Goal: Transaction & Acquisition: Subscribe to service/newsletter

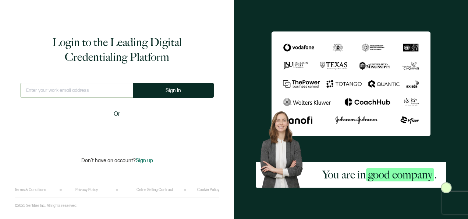
click at [77, 107] on div "This doesn't look like a valid email. Sign In Or" at bounding box center [116, 111] width 193 height 56
click at [75, 90] on input "text" at bounding box center [76, 90] width 113 height 15
type input "[PERSON_NAME][EMAIL_ADDRESS][PERSON_NAME][DOMAIN_NAME]"
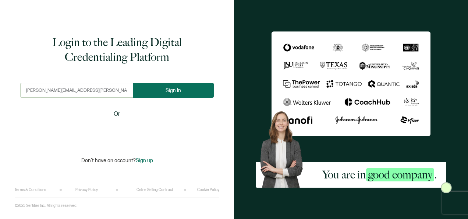
click at [205, 92] on button "Sign In" at bounding box center [173, 90] width 81 height 15
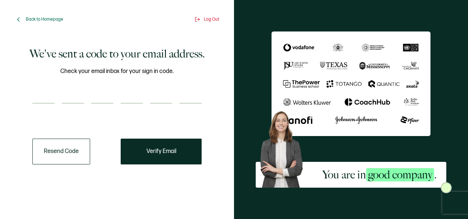
click at [37, 97] on input "number" at bounding box center [43, 96] width 22 height 15
type input "4"
type input "7"
type input "2"
type input "0"
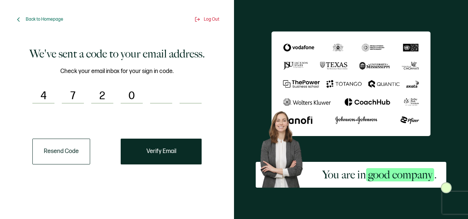
type input "3"
type input "4"
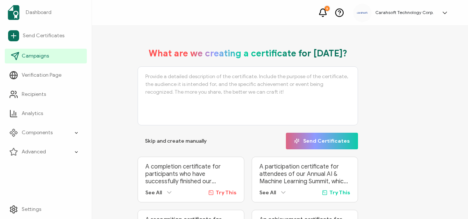
click at [32, 56] on span "Campaigns" at bounding box center [35, 55] width 27 height 7
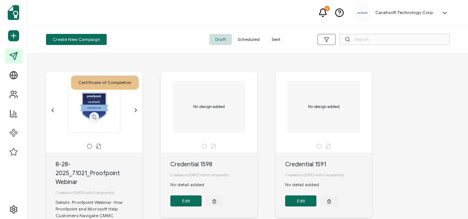
click at [277, 37] on span "Sent" at bounding box center [276, 39] width 21 height 11
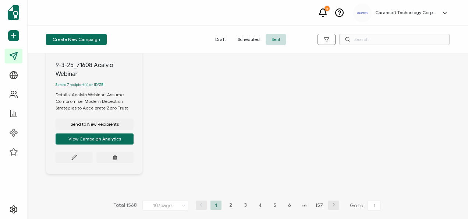
scroll to position [774, 0]
click at [225, 200] on li "2" at bounding box center [230, 204] width 11 height 9
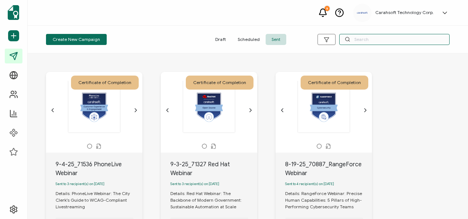
click at [393, 35] on input "text" at bounding box center [394, 39] width 110 height 11
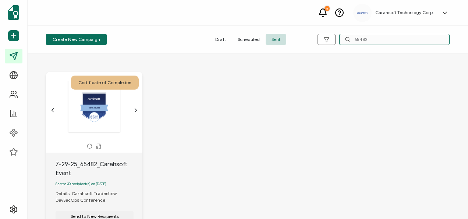
scroll to position [94, 0]
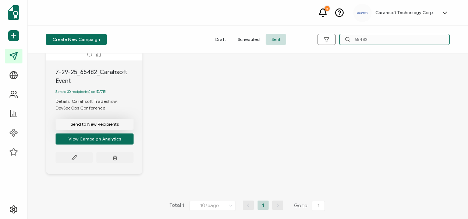
type input "65482"
click at [97, 124] on span "Send to New Recipients" at bounding box center [95, 124] width 48 height 4
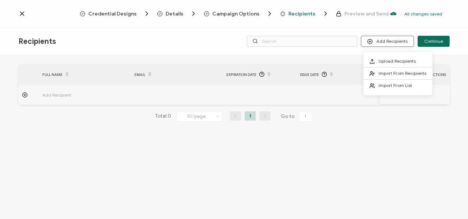
click at [380, 40] on button "Add Recipients" at bounding box center [387, 41] width 53 height 11
click at [380, 59] on span "Upload Recipients" at bounding box center [397, 61] width 37 height 6
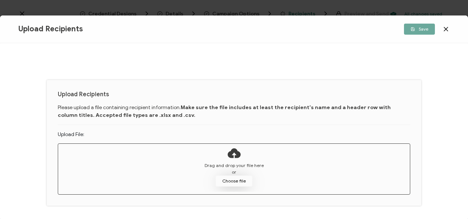
click at [226, 180] on button "Choose file" at bounding box center [234, 180] width 37 height 11
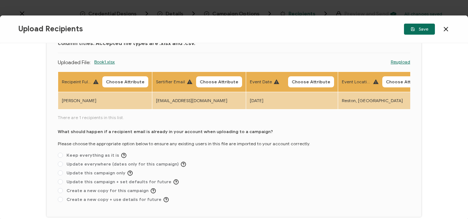
scroll to position [54, 0]
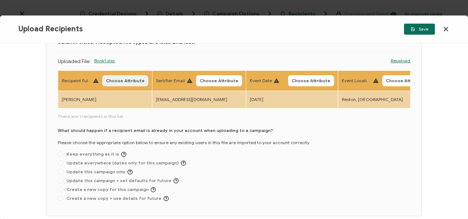
click at [116, 75] on button "Choose Attribute" at bounding box center [125, 80] width 46 height 11
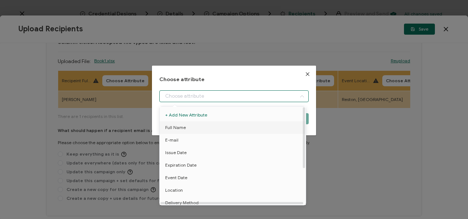
drag, startPoint x: 198, startPoint y: 92, endPoint x: 177, endPoint y: 131, distance: 43.3
click at [177, 131] on body "Credential Designs Details Campaign Options Recipients Preview and Send All cha…" at bounding box center [234, 109] width 468 height 219
click at [177, 131] on span "Full Name" at bounding box center [175, 127] width 21 height 13
type input "Full Name"
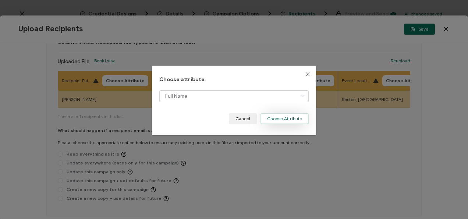
click at [281, 116] on button "Choose Attribute" at bounding box center [284, 118] width 48 height 11
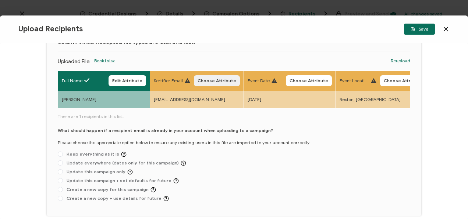
click at [213, 78] on span "Choose Attribute" at bounding box center [217, 80] width 39 height 4
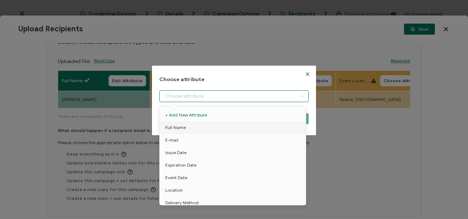
click at [219, 97] on input "dialog" at bounding box center [233, 96] width 149 height 12
click at [207, 139] on li "E-mail" at bounding box center [234, 140] width 152 height 13
type input "E-mail"
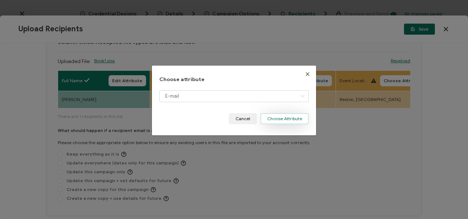
click at [284, 114] on button "Choose Attribute" at bounding box center [284, 118] width 48 height 11
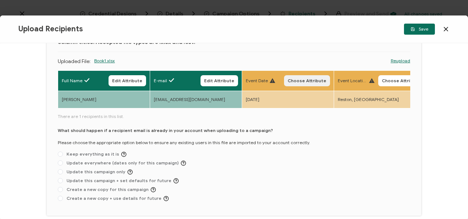
click at [306, 80] on span "Choose Attribute" at bounding box center [307, 80] width 39 height 4
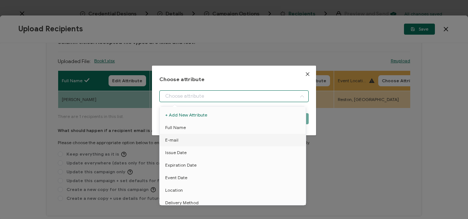
click at [270, 97] on input "dialog" at bounding box center [233, 96] width 149 height 12
click at [205, 177] on li "Event Date" at bounding box center [234, 177] width 152 height 13
type input "Event Date"
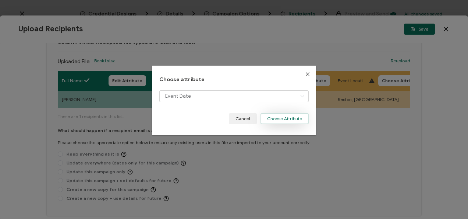
click at [278, 121] on button "Choose Attribute" at bounding box center [284, 118] width 48 height 11
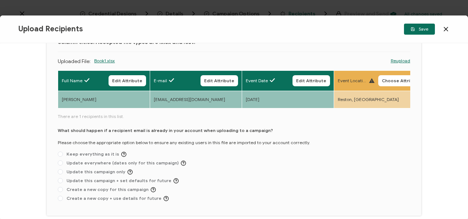
scroll to position [0, 188]
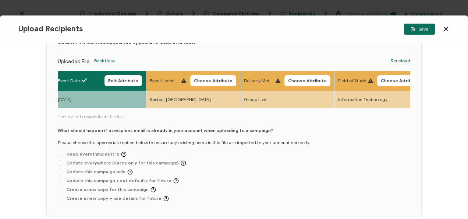
click at [200, 86] on th "Event Location Choose Attribute" at bounding box center [193, 80] width 94 height 20
click at [198, 80] on span "Choose Attribute" at bounding box center [213, 80] width 39 height 4
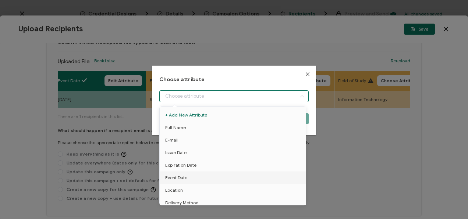
click at [209, 94] on input "dialog" at bounding box center [233, 96] width 149 height 12
click at [188, 189] on li "Location" at bounding box center [234, 190] width 152 height 13
type input "Location"
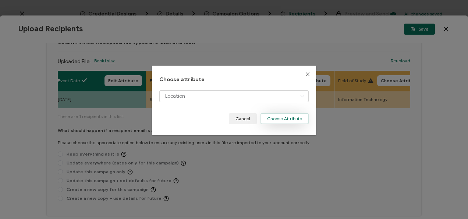
click at [270, 121] on button "Choose Attribute" at bounding box center [284, 118] width 48 height 11
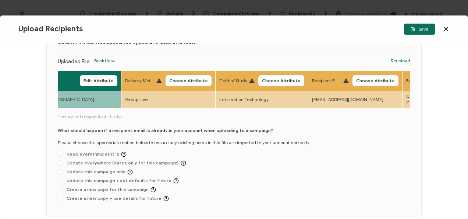
scroll to position [0, 305]
click at [188, 79] on span "Choose Attribute" at bounding box center [188, 80] width 39 height 4
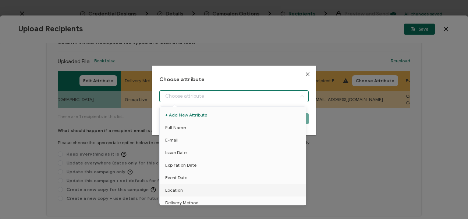
click at [182, 91] on input "dialog" at bounding box center [233, 96] width 149 height 12
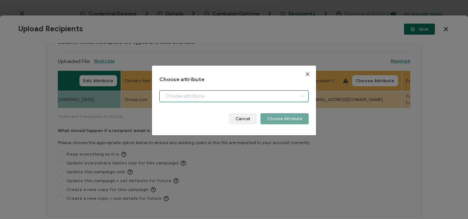
click at [171, 99] on input "dialog" at bounding box center [233, 96] width 149 height 12
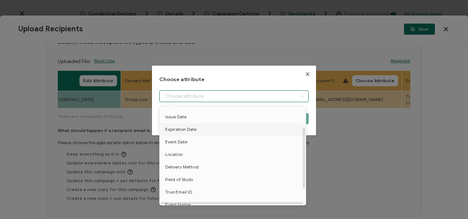
scroll to position [38, 0]
click at [178, 160] on span "Delivery Method" at bounding box center [181, 165] width 33 height 13
type input "Delivery Method"
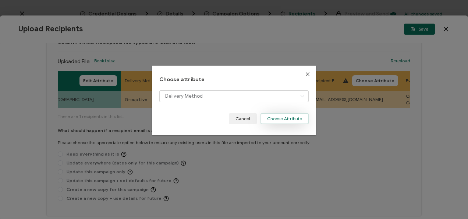
click at [281, 118] on button "Choose Attribute" at bounding box center [284, 118] width 48 height 11
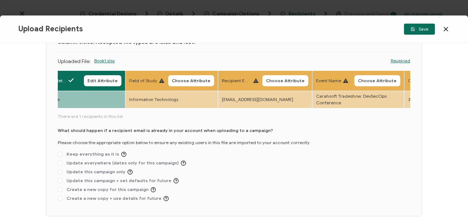
scroll to position [0, 405]
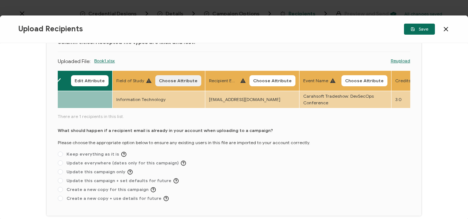
click at [188, 82] on span "Choose Attribute" at bounding box center [178, 80] width 39 height 4
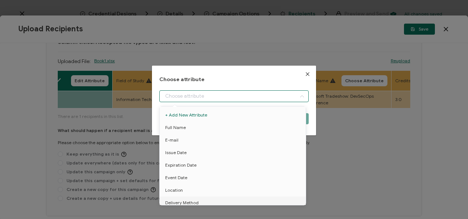
click at [205, 90] on input "dialog" at bounding box center [233, 96] width 149 height 12
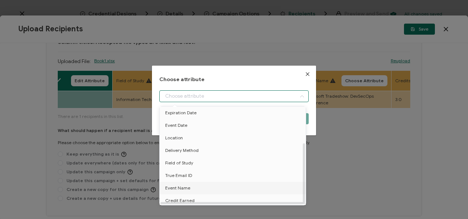
scroll to position [57, 0]
click at [196, 155] on li "Field of Study" at bounding box center [234, 161] width 152 height 13
type input "Field of Study"
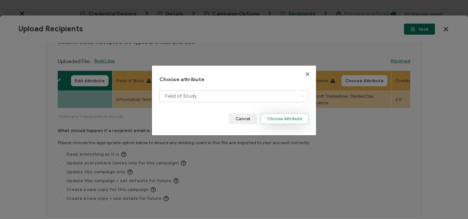
click at [286, 115] on button "Choose Attribute" at bounding box center [284, 118] width 48 height 11
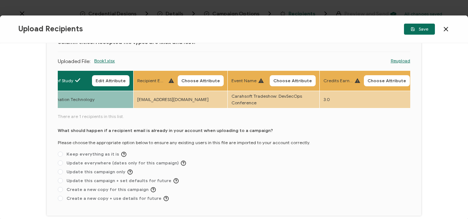
scroll to position [0, 477]
click at [211, 77] on button "Choose Attribute" at bounding box center [200, 80] width 46 height 11
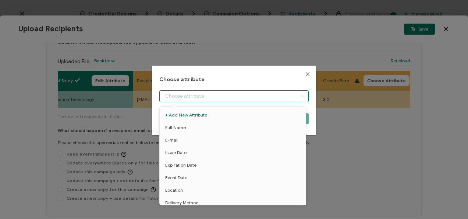
click at [202, 100] on input "dialog" at bounding box center [233, 96] width 149 height 12
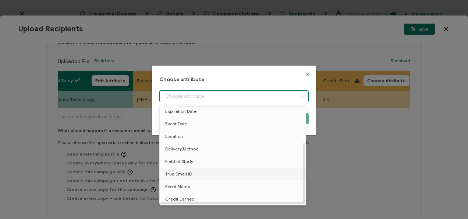
click at [196, 170] on li "True Email ID" at bounding box center [234, 173] width 152 height 13
type input "True Email ID"
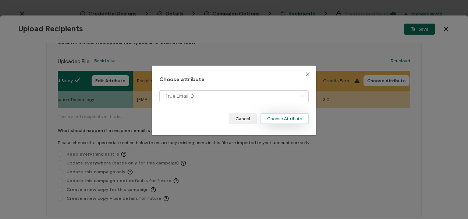
click at [280, 113] on button "Choose Attribute" at bounding box center [284, 118] width 48 height 11
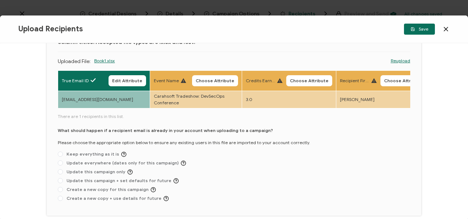
scroll to position [0, 552]
click at [224, 78] on span "Choose Attribute" at bounding box center [214, 80] width 39 height 4
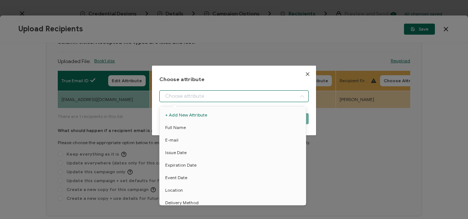
click at [210, 100] on input "dialog" at bounding box center [233, 96] width 149 height 12
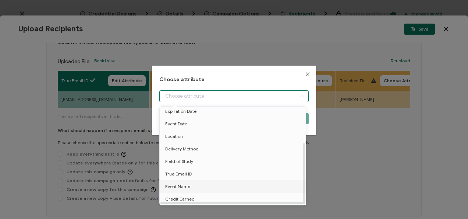
click at [184, 185] on span "Event Name" at bounding box center [177, 186] width 25 height 13
type input "Event Name"
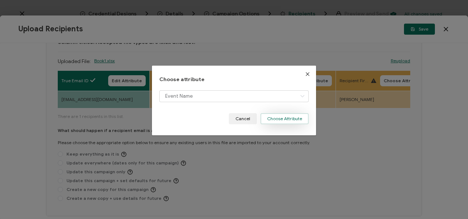
click at [266, 117] on button "Choose Attribute" at bounding box center [284, 118] width 48 height 11
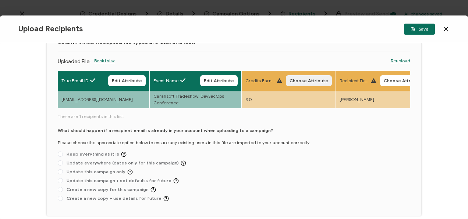
click at [312, 79] on span "Choose Attribute" at bounding box center [308, 80] width 39 height 4
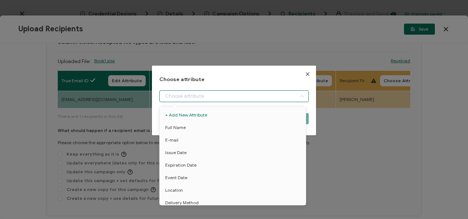
click at [248, 100] on input "dialog" at bounding box center [233, 96] width 149 height 12
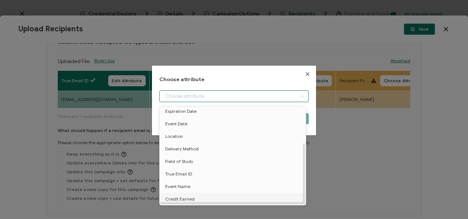
click at [203, 195] on li "Credit Earned" at bounding box center [234, 198] width 152 height 13
type input "Credit Earned"
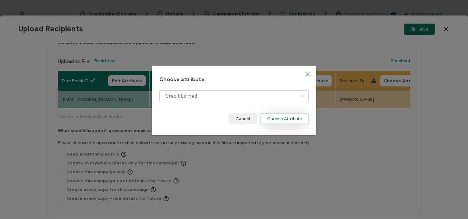
click at [274, 121] on button "Choose Attribute" at bounding box center [284, 118] width 48 height 11
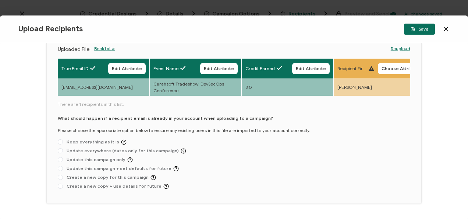
scroll to position [68, 0]
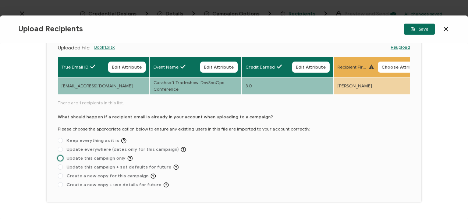
click at [109, 158] on span "Update this campaign only" at bounding box center [98, 158] width 70 height 6
click at [63, 158] on input "Update this campaign only" at bounding box center [60, 158] width 5 height 6
radio input "true"
click at [419, 32] on button "Save" at bounding box center [419, 29] width 31 height 11
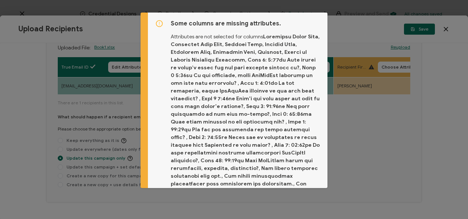
scroll to position [118, 0]
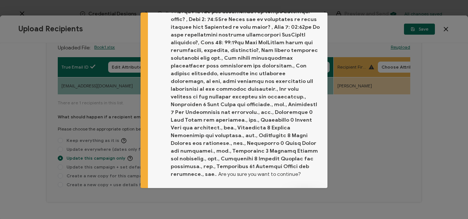
click at [289, 192] on button "Proceed" at bounding box center [304, 197] width 31 height 11
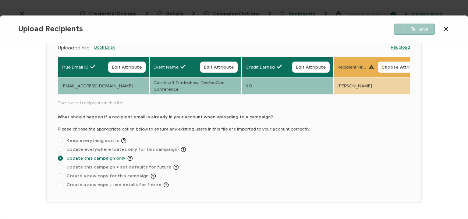
scroll to position [4, 0]
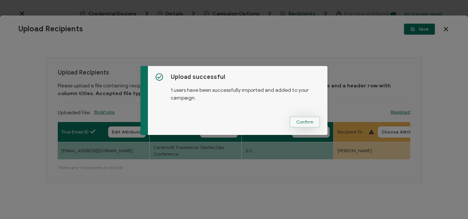
click at [309, 116] on button "Confirm" at bounding box center [304, 121] width 31 height 11
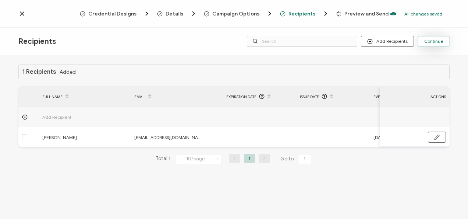
click at [424, 42] on button "Continue" at bounding box center [434, 41] width 32 height 11
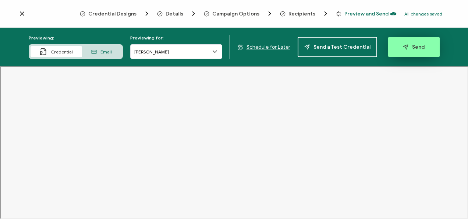
click at [415, 50] on button "Send" at bounding box center [413, 47] width 51 height 20
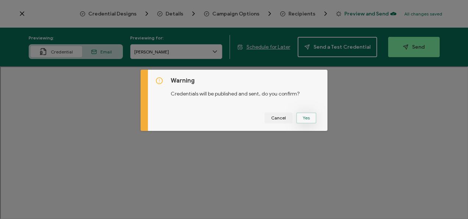
click at [301, 118] on button "Yes" at bounding box center [306, 117] width 20 height 11
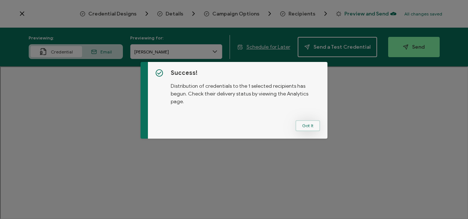
click at [300, 124] on button "Got It" at bounding box center [307, 125] width 25 height 11
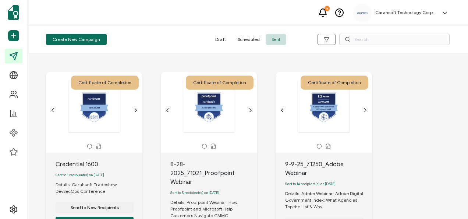
click at [216, 39] on span "Draft" at bounding box center [220, 39] width 22 height 11
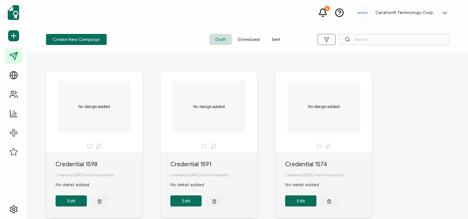
click at [269, 38] on span "Sent" at bounding box center [276, 39] width 21 height 11
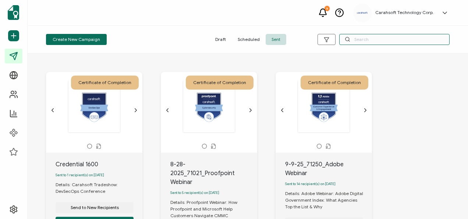
click at [357, 38] on input "text" at bounding box center [394, 39] width 110 height 11
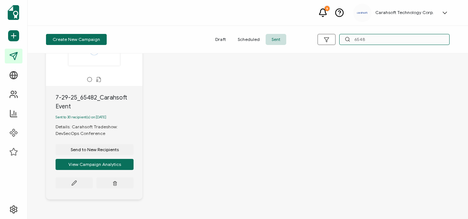
scroll to position [67, 0]
type input "6548"
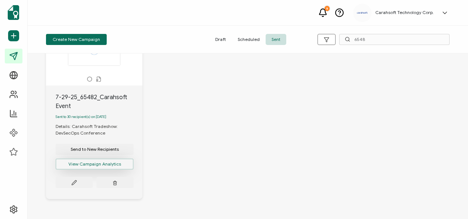
click at [88, 168] on button "View Campaign Analytics" at bounding box center [95, 163] width 78 height 11
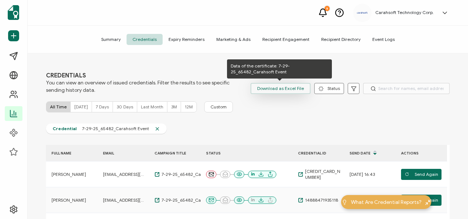
click at [274, 83] on span "Download as Excel File" at bounding box center [280, 88] width 47 height 11
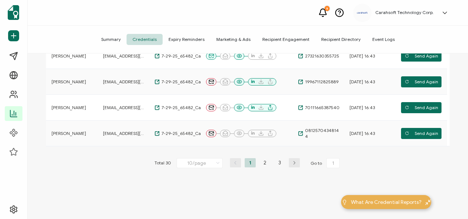
scroll to position [286, 0]
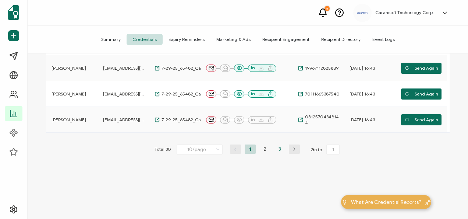
click at [281, 147] on li "3" at bounding box center [279, 148] width 11 height 9
type input "3"
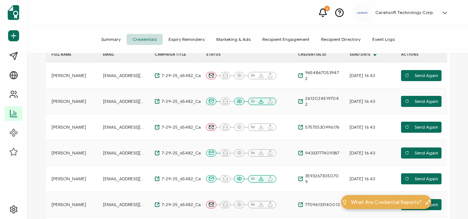
scroll to position [0, 0]
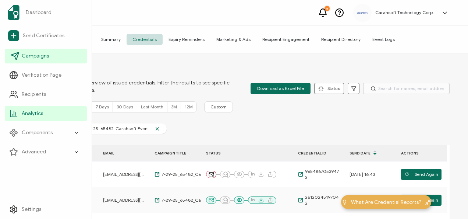
click at [22, 56] on span "Campaigns" at bounding box center [35, 55] width 27 height 7
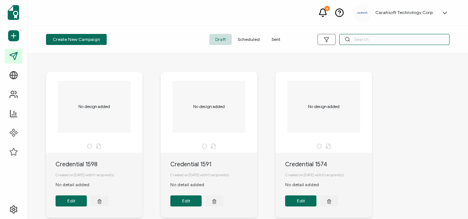
click at [388, 38] on input "text" at bounding box center [394, 39] width 110 height 11
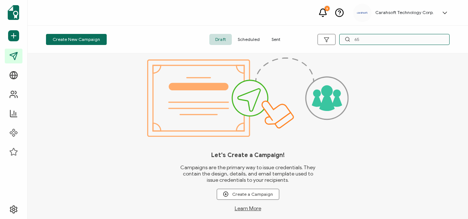
type input "6"
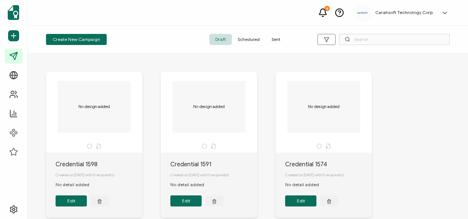
click at [253, 39] on span "Scheduled" at bounding box center [249, 39] width 34 height 11
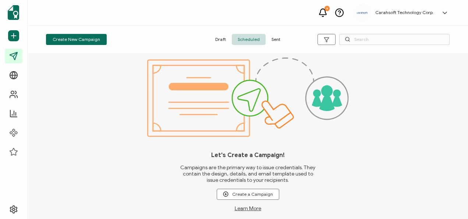
click at [272, 38] on span "Sent" at bounding box center [276, 39] width 21 height 11
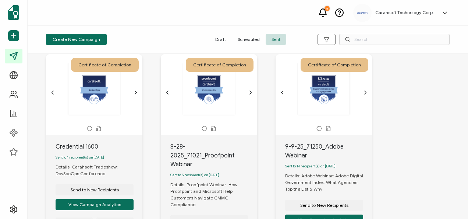
scroll to position [36, 0]
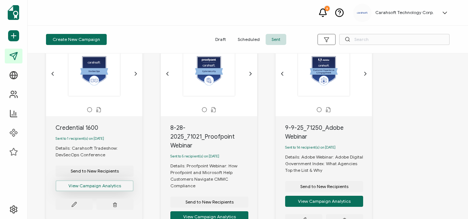
click at [99, 189] on button "View Campaign Analytics" at bounding box center [95, 185] width 78 height 11
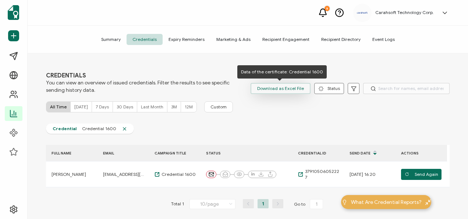
click at [263, 90] on span "Download as Excel File" at bounding box center [280, 88] width 47 height 11
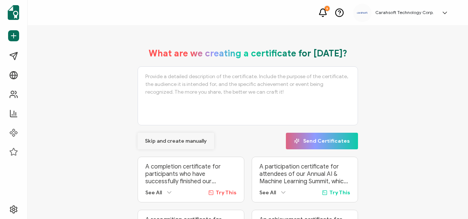
click at [167, 139] on span "Skip and create manually" at bounding box center [176, 140] width 62 height 5
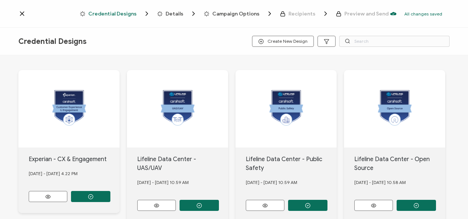
click at [20, 15] on icon at bounding box center [22, 14] width 4 height 4
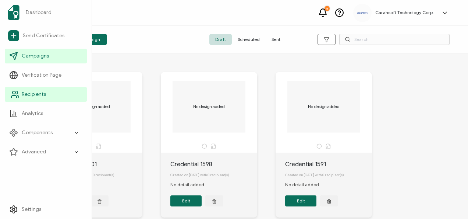
click at [32, 91] on span "Recipients" at bounding box center [34, 93] width 24 height 7
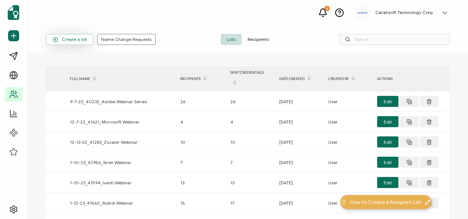
click at [78, 37] on span "Create a list" at bounding box center [70, 40] width 34 height 6
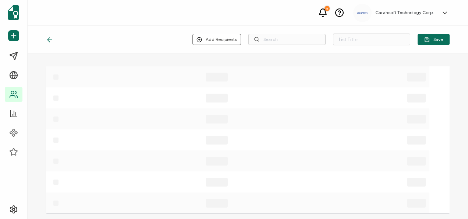
type input "List 1657"
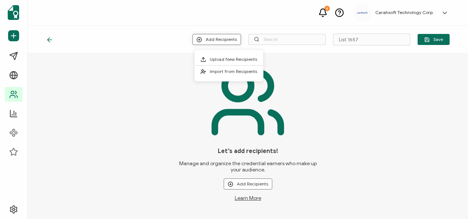
click at [213, 42] on button "Add Recipients" at bounding box center [216, 39] width 49 height 11
click at [219, 61] on span "Upload New Recipients" at bounding box center [233, 59] width 47 height 6
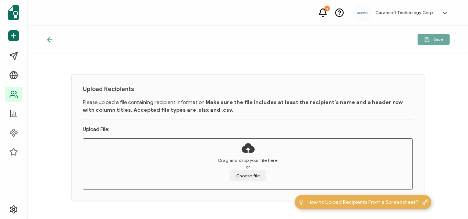
scroll to position [16, 0]
click at [232, 179] on button "Choose file" at bounding box center [248, 175] width 37 height 11
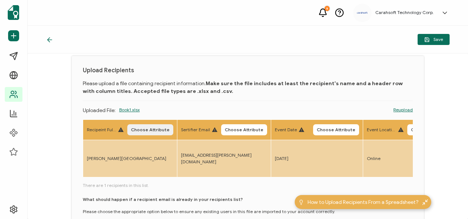
click at [157, 129] on span "Choose Attribute" at bounding box center [150, 129] width 39 height 4
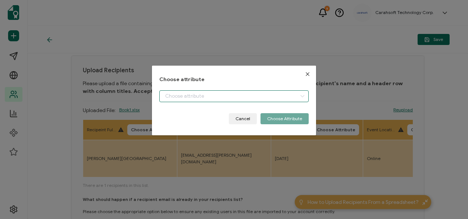
click at [186, 93] on input "dialog" at bounding box center [233, 96] width 149 height 12
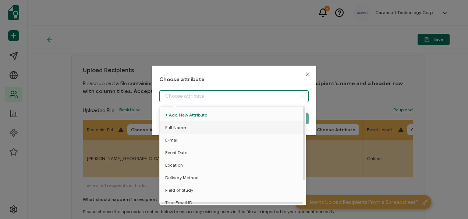
click at [186, 127] on li "Full Name" at bounding box center [234, 127] width 152 height 13
type input "Full Name"
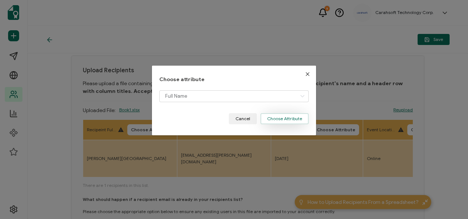
click at [264, 120] on button "Choose Attribute" at bounding box center [284, 118] width 48 height 11
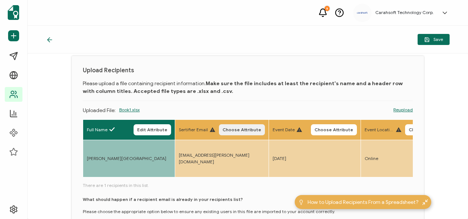
click at [253, 129] on span "Choose Attribute" at bounding box center [242, 129] width 39 height 4
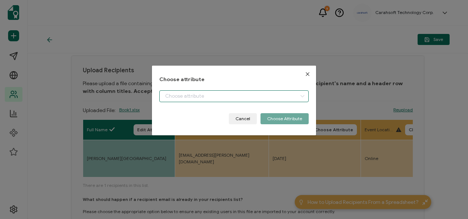
click at [214, 93] on input "dialog" at bounding box center [233, 96] width 149 height 12
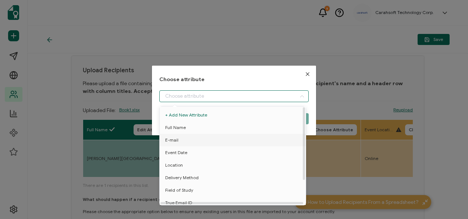
click at [196, 138] on li "E-mail" at bounding box center [234, 140] width 152 height 13
type input "E-mail"
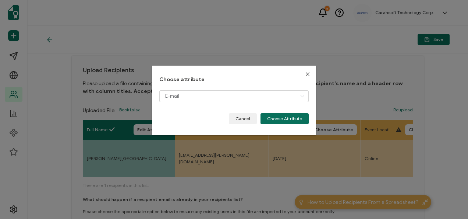
click at [270, 124] on div "Choose attribute E-mail Cancel Choose Attribute" at bounding box center [234, 100] width 164 height 70
click at [274, 121] on button "Choose Attribute" at bounding box center [284, 118] width 48 height 11
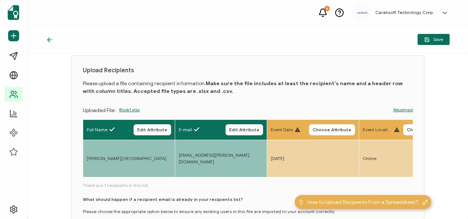
click at [313, 124] on div "Event Date Choose Attribute" at bounding box center [313, 129] width 84 height 11
click at [321, 127] on span "Choose Attribute" at bounding box center [332, 129] width 39 height 4
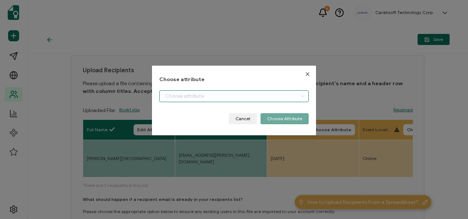
click at [266, 99] on input "dialog" at bounding box center [233, 96] width 149 height 12
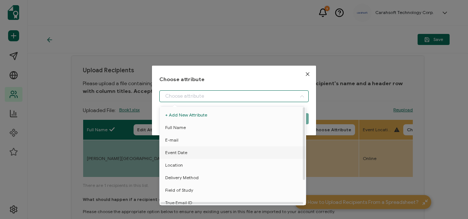
click at [185, 154] on span "Event Date" at bounding box center [176, 152] width 22 height 13
type input "Event Date"
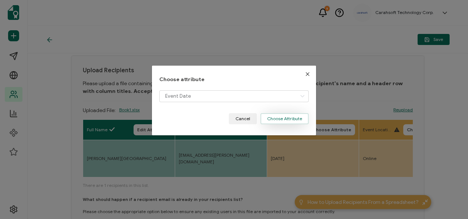
click at [275, 122] on button "Choose Attribute" at bounding box center [284, 118] width 48 height 11
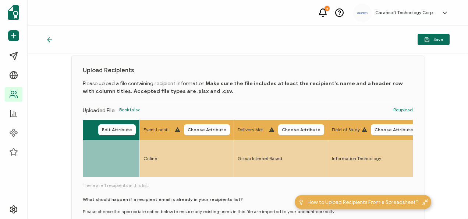
scroll to position [0, 220]
click at [216, 126] on button "Choose Attribute" at bounding box center [207, 129] width 46 height 11
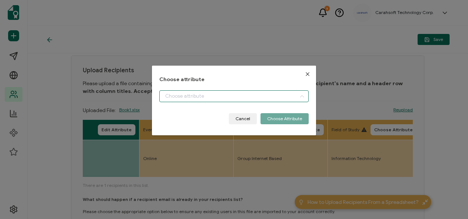
click at [187, 101] on input "dialog" at bounding box center [233, 96] width 149 height 12
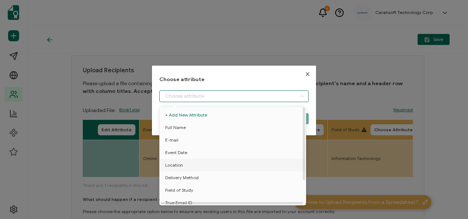
click at [190, 167] on li "Location" at bounding box center [234, 165] width 152 height 13
type input "Location"
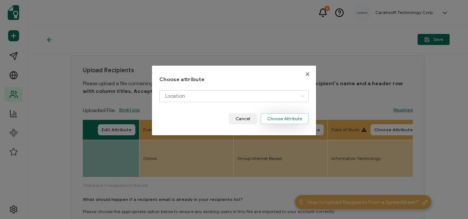
click at [285, 118] on button "Choose Attribute" at bounding box center [284, 118] width 48 height 11
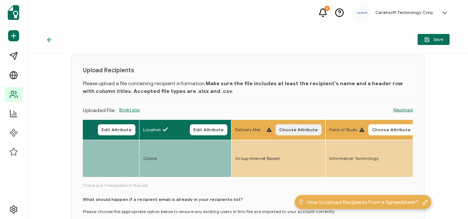
click at [280, 133] on button "Choose Attribute" at bounding box center [299, 129] width 46 height 11
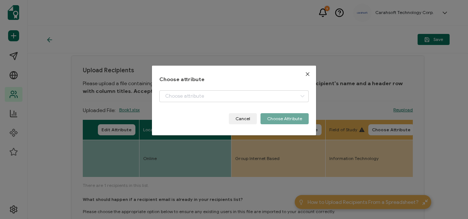
click at [241, 102] on div "dialog" at bounding box center [233, 101] width 149 height 23
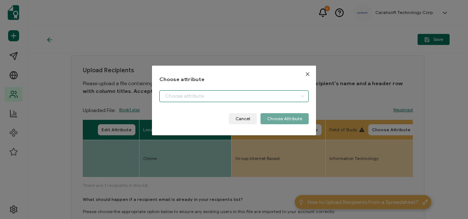
click at [224, 94] on input "dialog" at bounding box center [233, 96] width 149 height 12
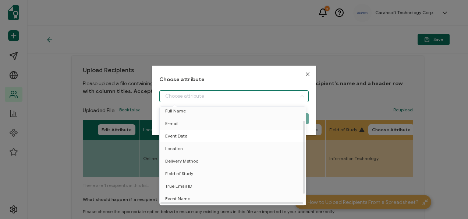
scroll to position [18, 0]
click at [210, 161] on li "Delivery Method" at bounding box center [234, 159] width 152 height 13
type input "Delivery Method"
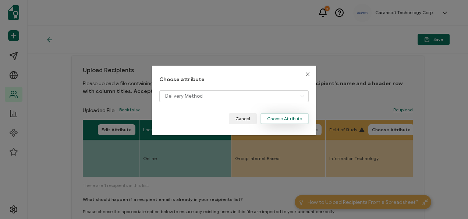
click at [269, 117] on button "Choose Attribute" at bounding box center [284, 118] width 48 height 11
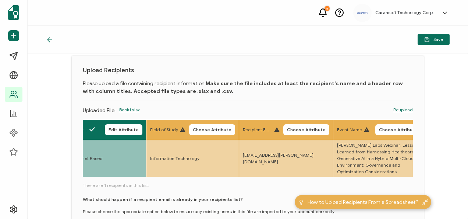
scroll to position [0, 401]
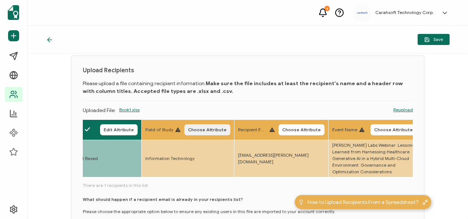
click at [206, 128] on span "Choose Attribute" at bounding box center [207, 129] width 39 height 4
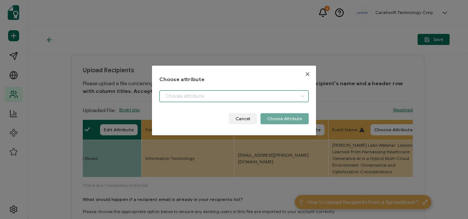
click at [221, 99] on input "dialog" at bounding box center [233, 96] width 149 height 12
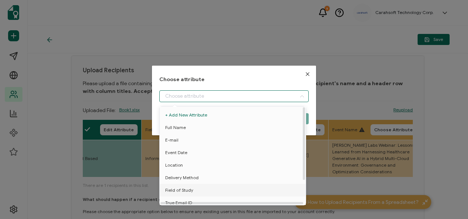
click at [196, 190] on li "Field of Study" at bounding box center [234, 190] width 152 height 13
type input "Field of Study"
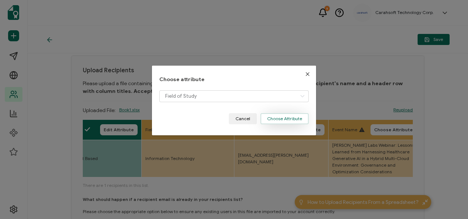
click at [289, 115] on button "Choose Attribute" at bounding box center [284, 118] width 48 height 11
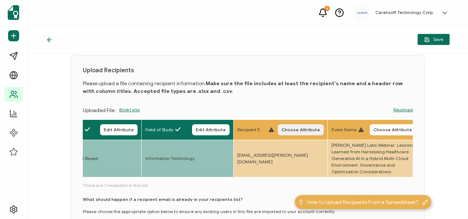
click at [295, 132] on button "Choose Attribute" at bounding box center [301, 129] width 46 height 11
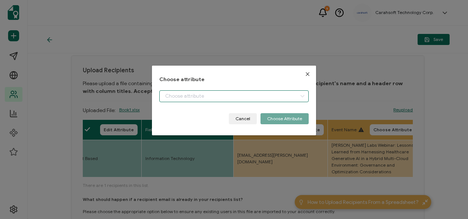
click at [262, 101] on input "dialog" at bounding box center [233, 96] width 149 height 12
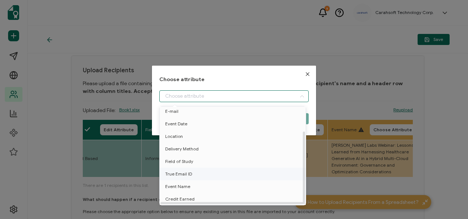
scroll to position [31, 0]
click at [219, 168] on li "True Email ID" at bounding box center [234, 173] width 152 height 13
type input "True Email ID"
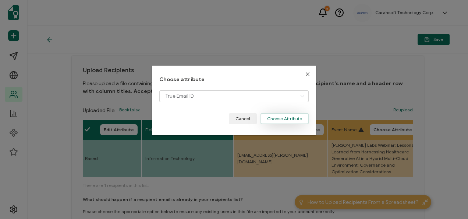
click at [293, 118] on button "Choose Attribute" at bounding box center [284, 118] width 48 height 11
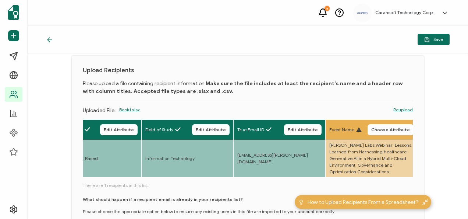
scroll to position [0, 606]
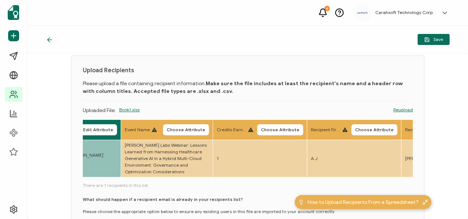
click at [188, 123] on th "Event Name Choose Attribute" at bounding box center [167, 130] width 92 height 20
click at [173, 131] on span "Choose Attribute" at bounding box center [186, 129] width 39 height 4
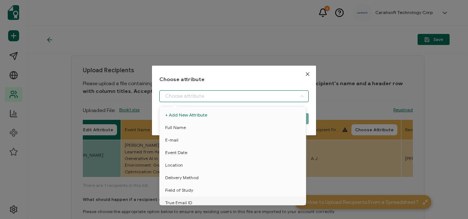
click at [208, 97] on input "dialog" at bounding box center [233, 96] width 149 height 12
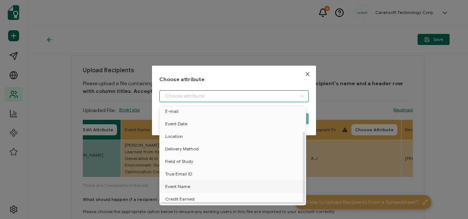
click at [184, 184] on span "Event Name" at bounding box center [177, 186] width 25 height 13
type input "Event Name"
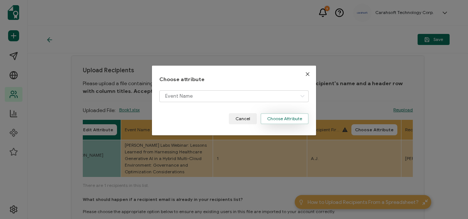
click at [277, 122] on button "Choose Attribute" at bounding box center [284, 118] width 48 height 11
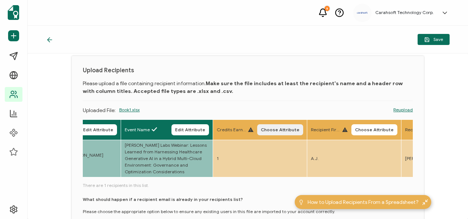
click at [291, 132] on span "Choose Attribute" at bounding box center [280, 129] width 39 height 4
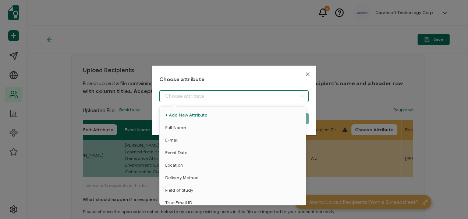
click at [223, 96] on input "dialog" at bounding box center [233, 96] width 149 height 12
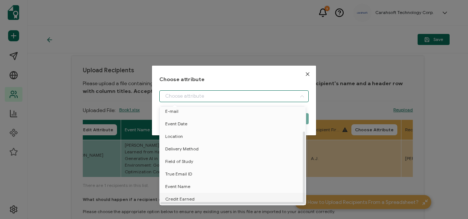
click at [211, 196] on li "Credit Earned" at bounding box center [234, 198] width 152 height 13
type input "Credit Earned"
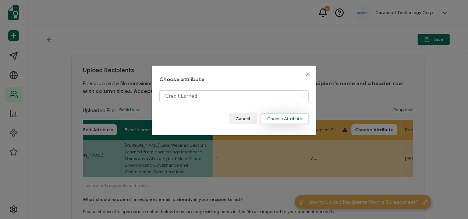
click at [273, 119] on button "Choose Attribute" at bounding box center [284, 118] width 48 height 11
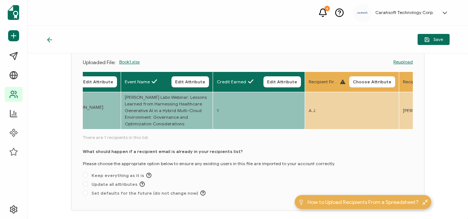
scroll to position [69, 0]
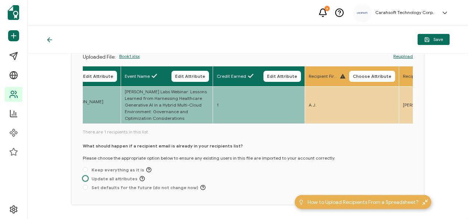
click at [111, 178] on span "Update all attributes" at bounding box center [116, 178] width 57 height 6
click at [88, 178] on input "Update all attributes" at bounding box center [85, 178] width 5 height 6
radio input "true"
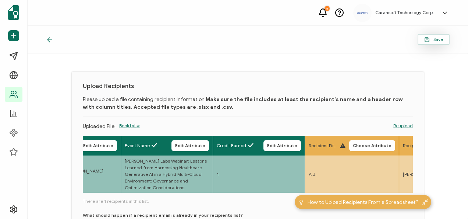
click at [429, 43] on button "Save" at bounding box center [434, 39] width 32 height 11
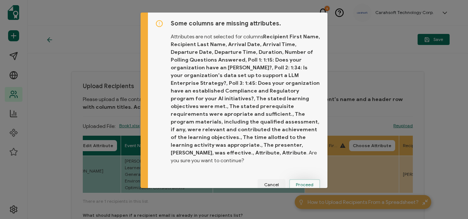
click at [305, 179] on button "Proceed" at bounding box center [304, 184] width 31 height 11
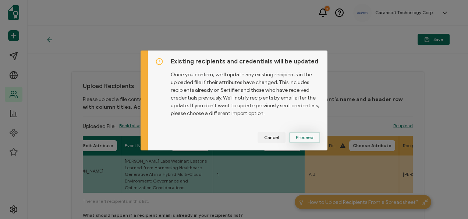
click at [307, 135] on span "Proceed" at bounding box center [305, 137] width 18 height 4
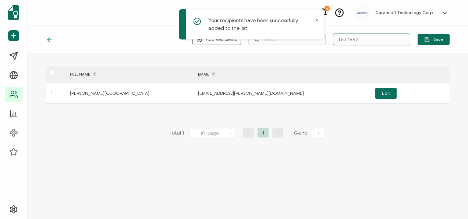
click at [370, 40] on input "List 1657" at bounding box center [371, 39] width 77 height 12
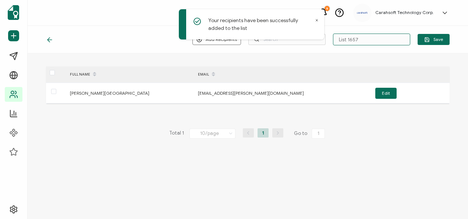
click at [370, 40] on input "List 1657" at bounding box center [371, 39] width 77 height 12
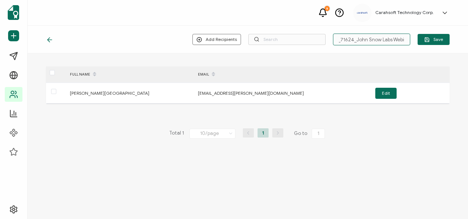
scroll to position [0, 25]
click at [375, 33] on input "9-3-2025_71624_John Snow Labs Webinar" at bounding box center [371, 39] width 77 height 12
type input "9-3-2025_71624_John Snow Labs Webinar"
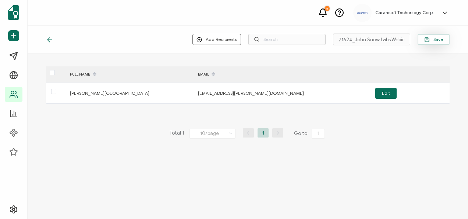
click at [428, 42] on button "Save" at bounding box center [434, 39] width 32 height 11
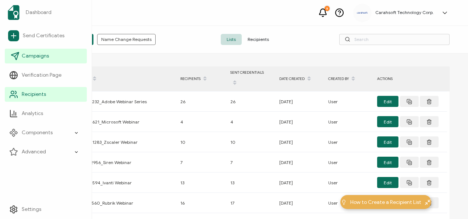
click at [21, 54] on link "Campaigns" at bounding box center [46, 56] width 82 height 15
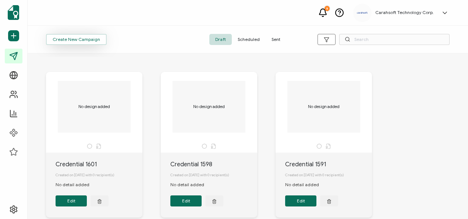
click at [96, 39] on span "Create New Campaign" at bounding box center [76, 39] width 47 height 4
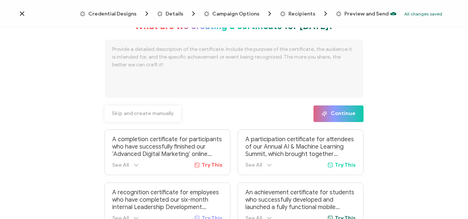
click at [164, 113] on span "Skip and create manually" at bounding box center [143, 113] width 62 height 5
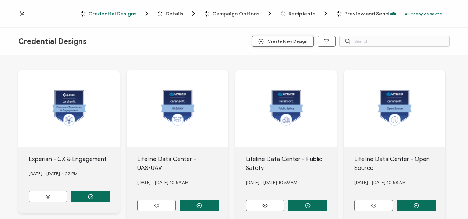
click at [296, 39] on span "Create New Design" at bounding box center [282, 42] width 49 height 6
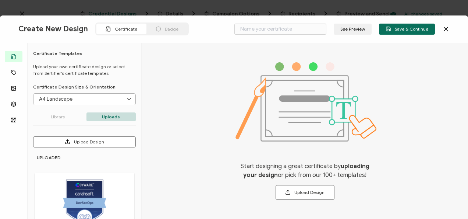
click at [444, 31] on icon at bounding box center [445, 28] width 7 height 7
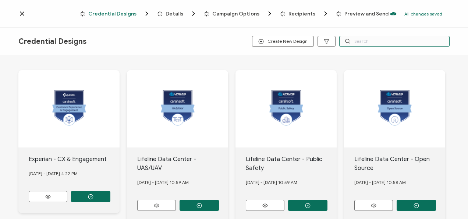
click at [388, 43] on input "text" at bounding box center [394, 41] width 110 height 11
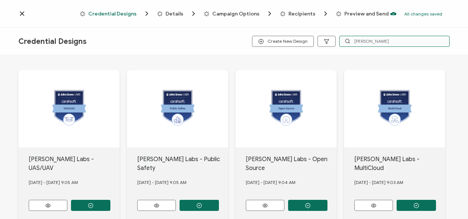
type input "john sno"
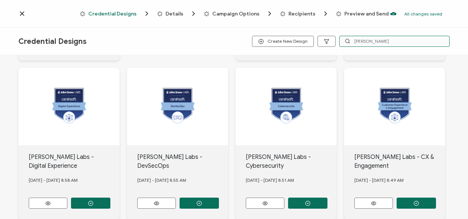
scroll to position [342, 0]
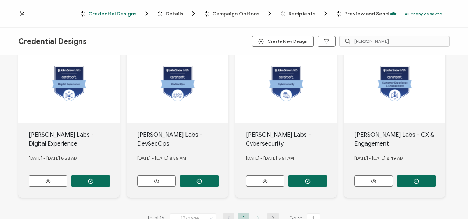
click at [255, 213] on li "2" at bounding box center [258, 217] width 11 height 9
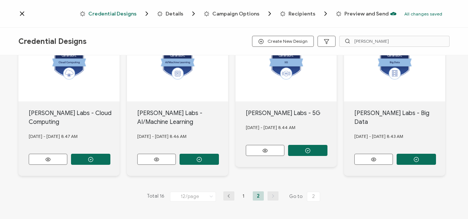
scroll to position [45, 0]
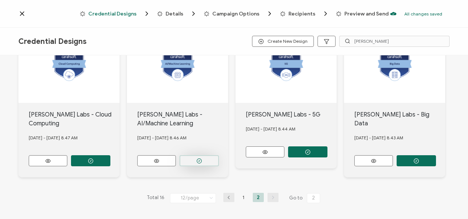
click at [198, 159] on icon "button" at bounding box center [199, 161] width 6 height 6
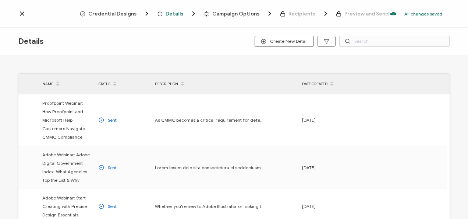
click at [111, 11] on span "Credential Designs" at bounding box center [112, 14] width 48 height 6
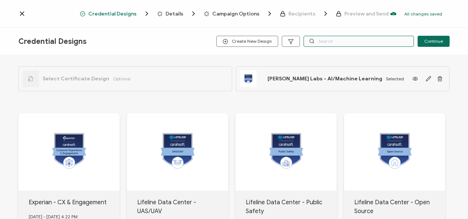
click at [327, 45] on input "text" at bounding box center [358, 41] width 110 height 11
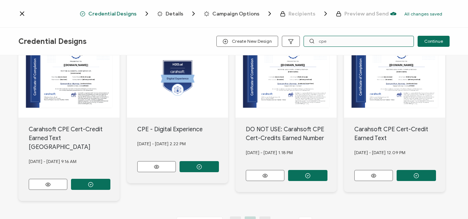
scroll to position [74, 0]
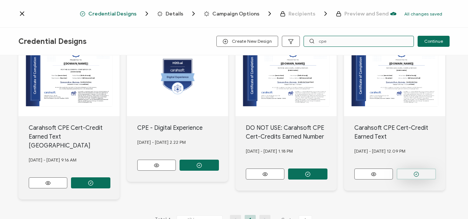
type input "cpe"
click at [406, 173] on button "button" at bounding box center [416, 173] width 39 height 11
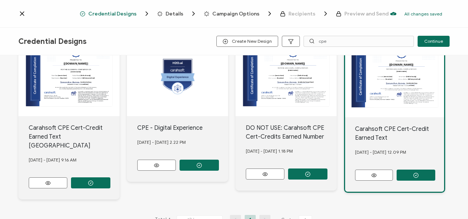
click at [180, 11] on span "Details" at bounding box center [175, 14] width 18 height 6
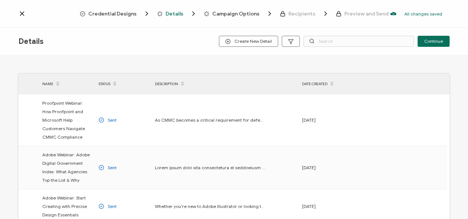
click at [128, 14] on span "Credential Designs" at bounding box center [112, 14] width 48 height 6
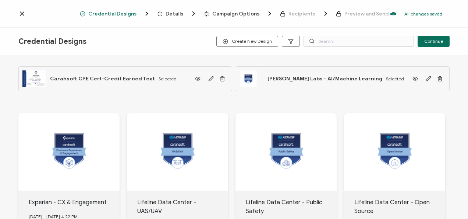
click at [171, 14] on span "Details" at bounding box center [175, 14] width 18 height 6
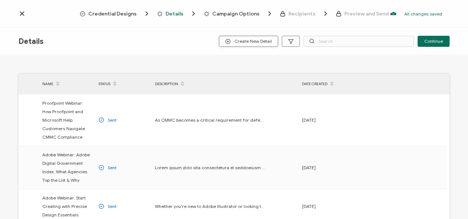
click at [263, 42] on span "Create New Detail" at bounding box center [248, 42] width 47 height 6
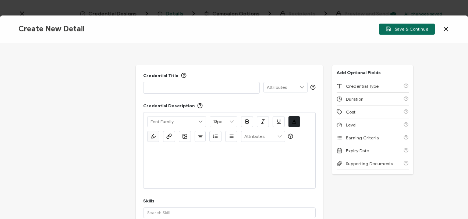
click at [199, 90] on p at bounding box center [201, 87] width 109 height 7
click at [186, 87] on p at bounding box center [201, 87] width 109 height 7
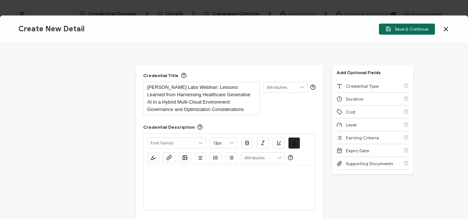
click at [207, 176] on p at bounding box center [229, 174] width 164 height 7
click at [177, 188] on div at bounding box center [229, 187] width 164 height 44
click at [163, 175] on p at bounding box center [229, 174] width 164 height 7
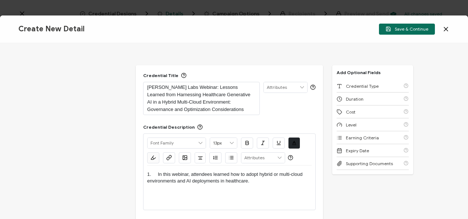
click at [157, 174] on p "1. In this webinar, attendees learned how to adopt hybrid or multi-cloud enviro…" at bounding box center [229, 178] width 164 height 14
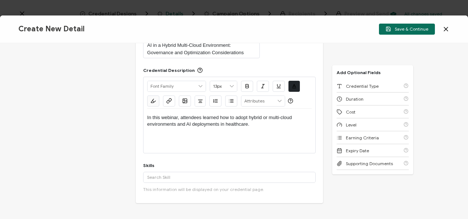
scroll to position [62, 0]
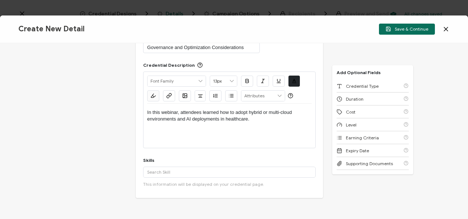
click at [276, 125] on div "In this webinar, attendees learned how to adopt hybrid or multi-cloud environme…" at bounding box center [229, 115] width 164 height 25
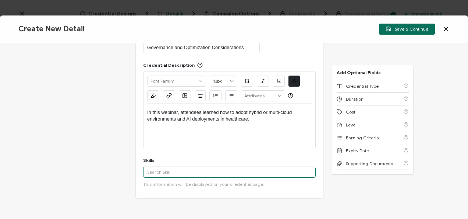
click at [198, 172] on input "text" at bounding box center [229, 171] width 173 height 11
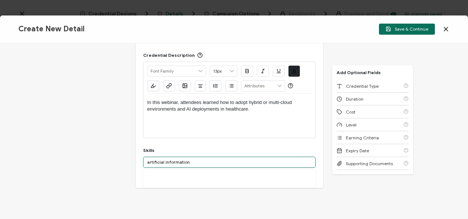
scroll to position [72, 0]
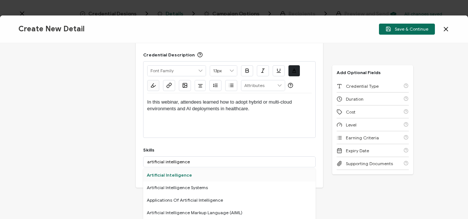
click at [221, 176] on div "Artificial Intelligence" at bounding box center [229, 174] width 173 height 13
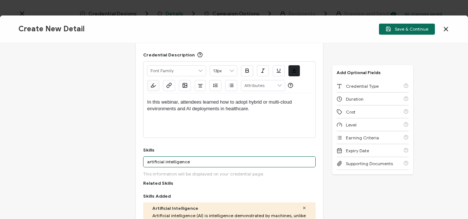
click at [203, 160] on input "artificial intelligence" at bounding box center [229, 161] width 173 height 11
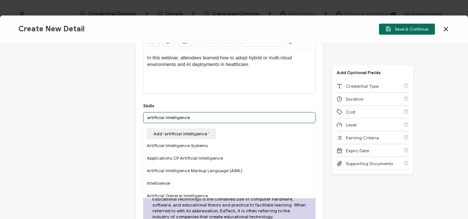
scroll to position [116, 0]
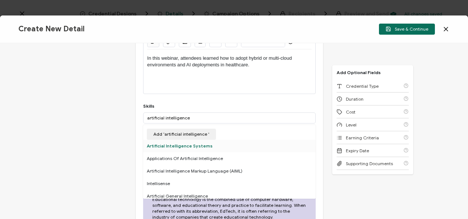
click at [169, 144] on div "Artificial Intelligence Systems" at bounding box center [229, 145] width 173 height 13
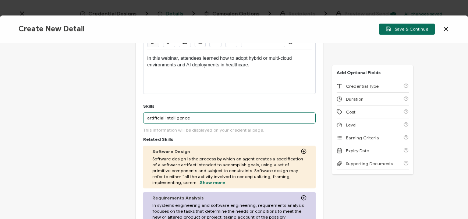
click at [186, 119] on input "artificial intelligence" at bounding box center [229, 117] width 173 height 11
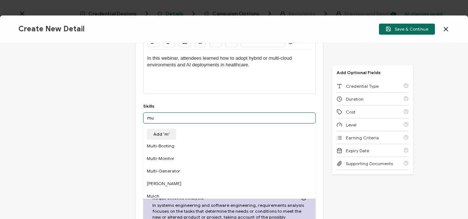
type input "m"
type input "cloud"
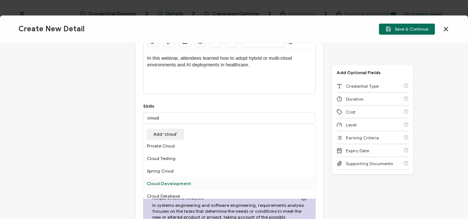
click at [183, 182] on div "Cloud Development" at bounding box center [229, 183] width 173 height 13
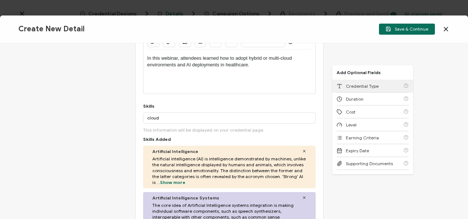
click at [339, 83] on icon at bounding box center [340, 86] width 6 height 6
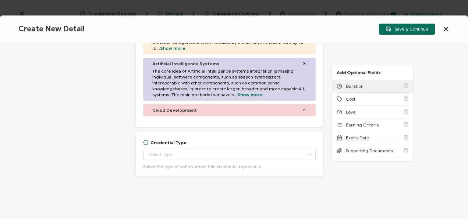
scroll to position [251, 0]
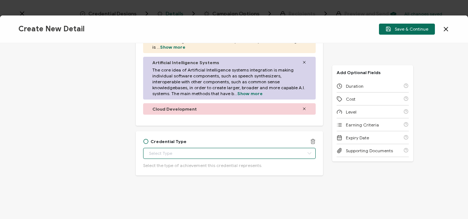
click at [209, 152] on input "text" at bounding box center [229, 153] width 173 height 11
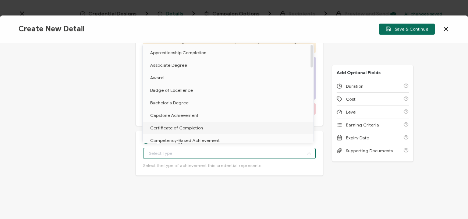
click at [198, 124] on li "Certificate of Completion" at bounding box center [229, 127] width 173 height 13
type input "Certificate of Completion"
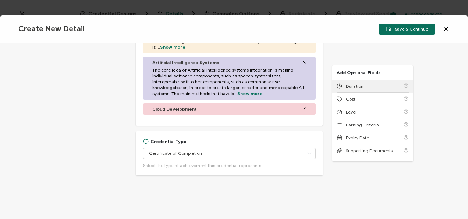
click at [344, 89] on div "Duration" at bounding box center [373, 85] width 72 height 13
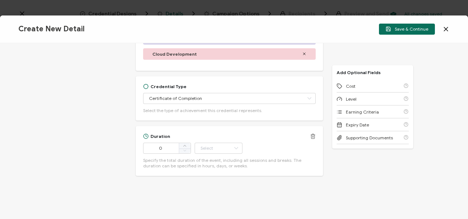
scroll to position [306, 0]
click at [165, 143] on input "0" at bounding box center [167, 147] width 48 height 11
type input "53"
click at [213, 143] on input "text" at bounding box center [219, 147] width 48 height 11
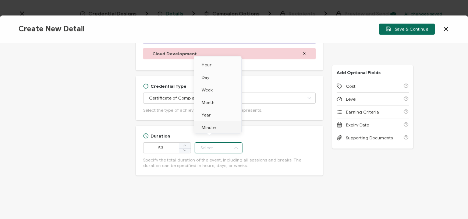
click at [209, 132] on li "Minute" at bounding box center [219, 127] width 50 height 13
type input "Minute"
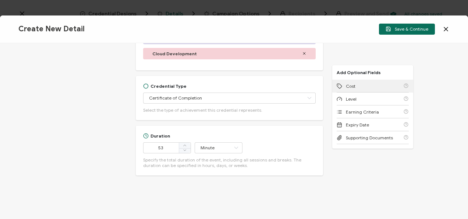
click at [346, 84] on span "Cost" at bounding box center [351, 86] width 10 height 6
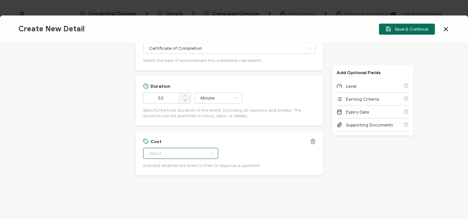
click at [184, 151] on input "text" at bounding box center [180, 153] width 75 height 11
click at [171, 170] on li "Free" at bounding box center [177, 171] width 69 height 13
type input "Free"
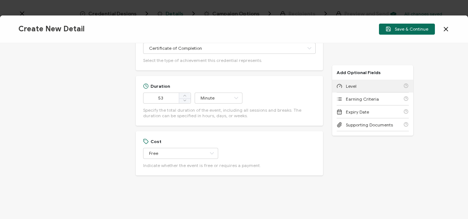
click at [337, 88] on icon at bounding box center [340, 86] width 6 height 6
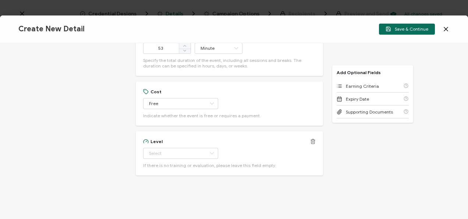
click at [200, 144] on div "Level Beginner Intermediate Advanced Experienced Professional If there is no tr…" at bounding box center [229, 152] width 173 height 29
click at [194, 150] on input "text" at bounding box center [180, 153] width 75 height 11
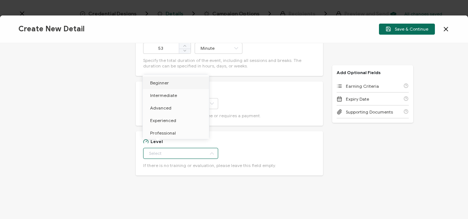
click at [160, 81] on span "Beginner" at bounding box center [159, 83] width 19 height 6
type input "Beginner"
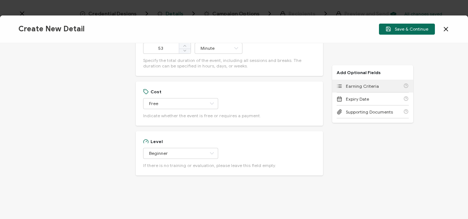
click at [354, 89] on div "Earning Criteria" at bounding box center [373, 85] width 72 height 13
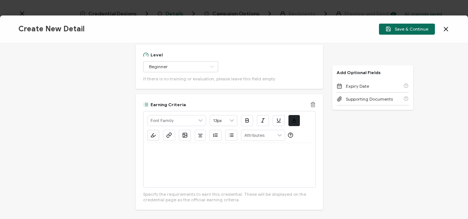
scroll to position [526, 0]
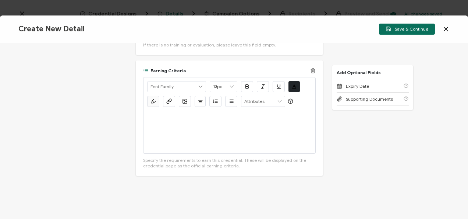
click at [202, 126] on div at bounding box center [229, 131] width 164 height 44
drag, startPoint x: 238, startPoint y: 136, endPoint x: 145, endPoint y: 127, distance: 93.5
click at [145, 127] on div "Alright Sans Amita Archivo Black Arial Arimo Blinker Caveat Charm Charmonman Ci…" at bounding box center [229, 115] width 173 height 77
click at [166, 102] on icon "button" at bounding box center [169, 101] width 6 height 6
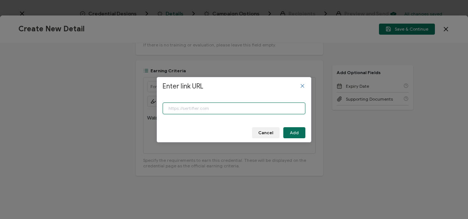
paste input "https://www.carahsoft.com/learn/event/71624-lessons-learned-from-harnessing-hea…"
type input "https://www.carahsoft.com/learn/event/71624-lessons-learned-from-harnessing-hea…"
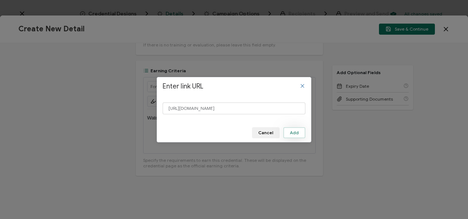
click at [294, 132] on span "Add" at bounding box center [294, 132] width 9 height 4
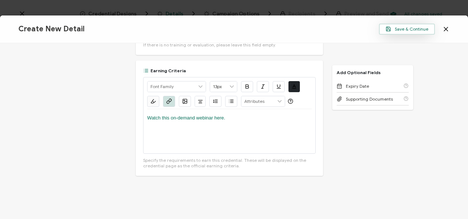
click at [400, 32] on button "Save & Continue" at bounding box center [407, 29] width 56 height 11
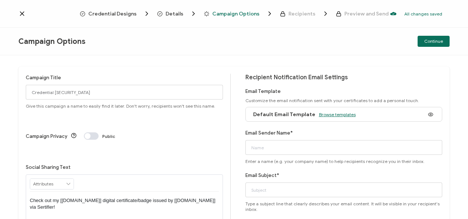
click at [330, 113] on span "Browse templates" at bounding box center [337, 114] width 37 height 6
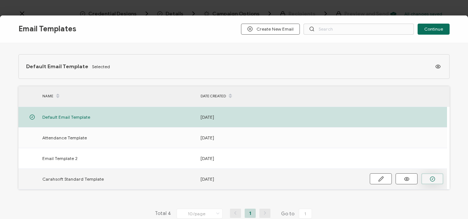
click at [433, 180] on icon "button" at bounding box center [433, 179] width 6 height 6
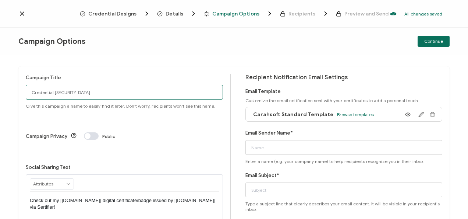
click at [154, 86] on input "Credential 1602" at bounding box center [124, 92] width 197 height 15
paste input "9-3-2025_71624_John Snow Labs Webinar"
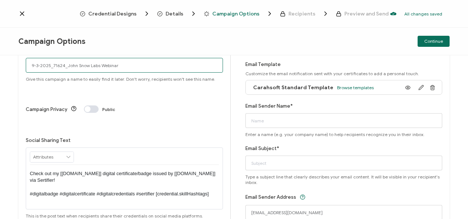
scroll to position [32, 0]
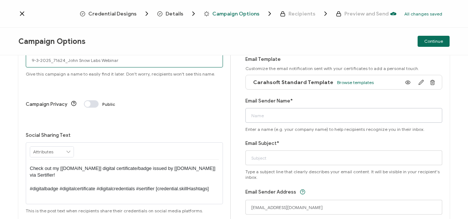
type input "9-3-2025_71624_John Snow Labs Webinar"
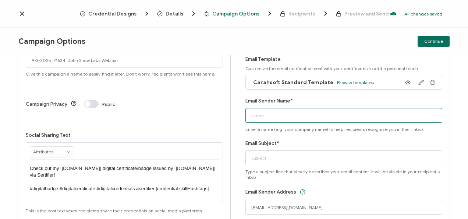
click at [263, 116] on input "Email Sender Name*" at bounding box center [343, 115] width 197 height 15
type input "CPE"
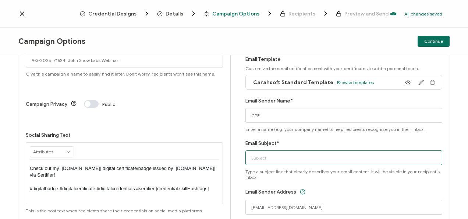
click at [274, 154] on input "Email Subject*" at bounding box center [343, 157] width 197 height 15
paste input "9-3-2025_71624_John Snow Labs Webinar"
type input "9-3-2025_71624_John Snow Labs Webinar"
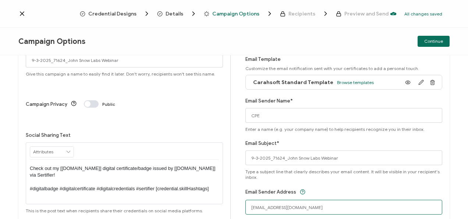
click at [267, 207] on input "no-reply@certificate.carahsoft.com" at bounding box center [343, 206] width 197 height 15
type input "CPE@carahsoft.com"
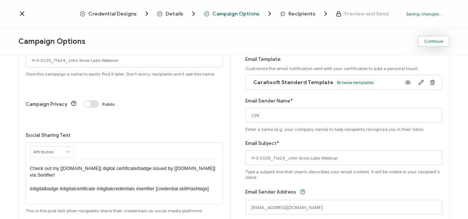
click at [431, 44] on button "Continue" at bounding box center [434, 41] width 32 height 11
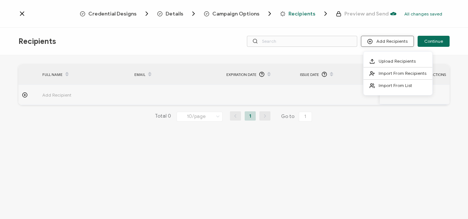
click at [384, 45] on button "Add Recipients" at bounding box center [387, 41] width 53 height 11
click at [381, 81] on li "Import From List" at bounding box center [397, 85] width 69 height 12
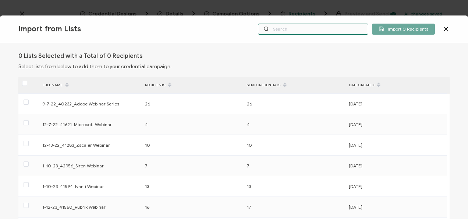
click at [338, 31] on input "text" at bounding box center [313, 29] width 110 height 11
paste input "9-3-2025_71624_John Snow Labs Webinar"
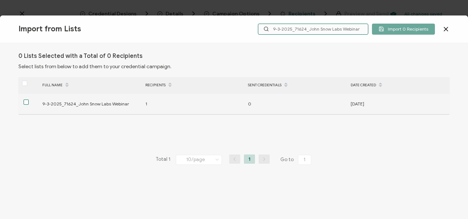
type input "9-3-2025_71624_John Snow Labs Webinar"
click at [27, 101] on span at bounding box center [26, 101] width 5 height 5
click at [29, 99] on input "checkbox" at bounding box center [29, 99] width 0 height 0
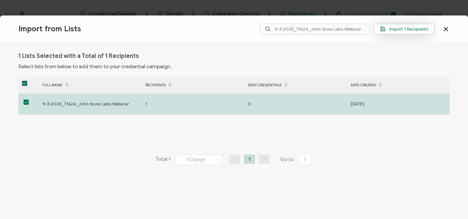
click at [404, 28] on span "Import 1 Recipients" at bounding box center [404, 29] width 48 height 6
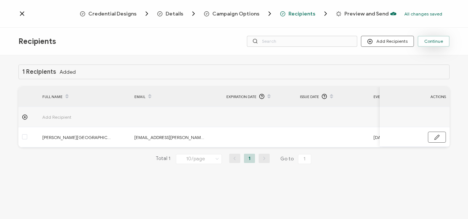
click at [434, 42] on span "Continue" at bounding box center [433, 41] width 19 height 4
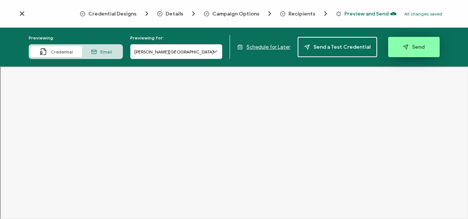
click at [423, 51] on button "Send" at bounding box center [413, 47] width 51 height 20
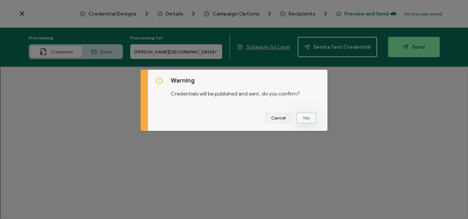
click at [306, 120] on button "Yes" at bounding box center [306, 117] width 20 height 11
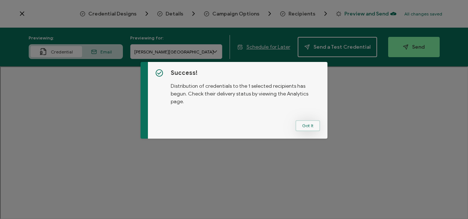
click at [297, 124] on button "Got It" at bounding box center [307, 125] width 25 height 11
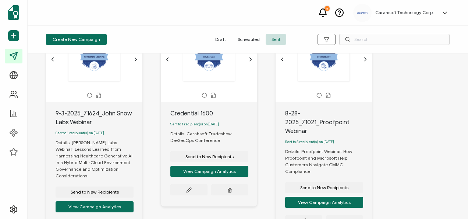
scroll to position [53, 0]
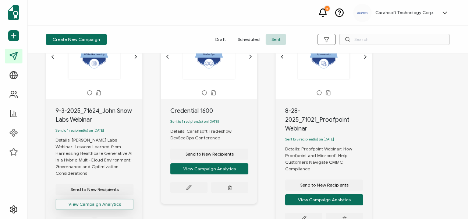
click at [91, 198] on button "View Campaign Analytics" at bounding box center [95, 203] width 78 height 11
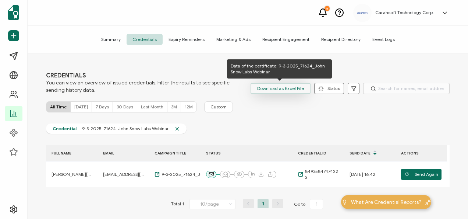
click at [271, 90] on span "Download as Excel File" at bounding box center [280, 88] width 47 height 11
